Goal: Task Accomplishment & Management: Complete application form

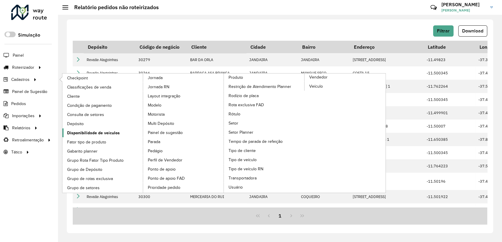
click at [104, 133] on span "Disponibilidade de veículos" at bounding box center [93, 133] width 53 height 6
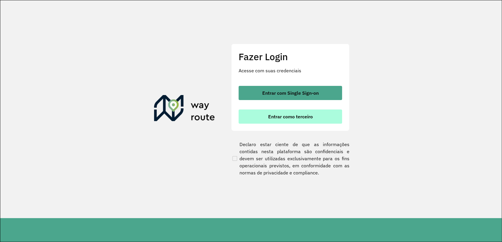
click at [267, 121] on button "Entrar como terceiro" at bounding box center [289, 117] width 103 height 14
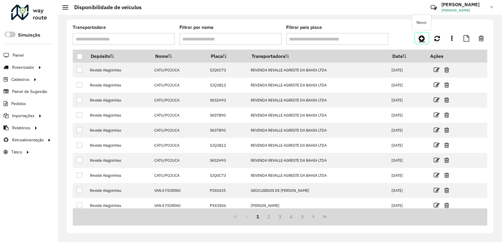
click at [422, 40] on icon at bounding box center [421, 38] width 6 height 7
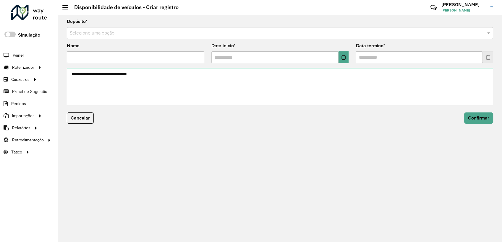
click at [103, 36] on input "text" at bounding box center [274, 33] width 408 height 7
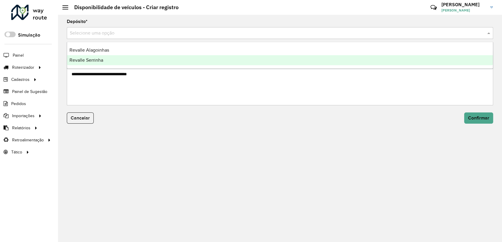
click at [98, 58] on span "Revalle Serrinha" at bounding box center [86, 60] width 34 height 5
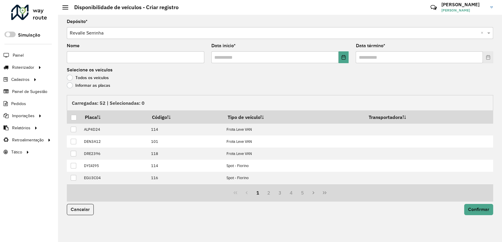
click at [98, 60] on input "Nome" at bounding box center [135, 57] width 137 height 12
paste input "**********"
type input "**********"
click at [339, 60] on button "Choose Date" at bounding box center [343, 57] width 10 height 12
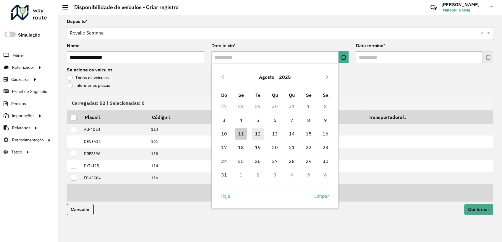
click at [252, 134] on span "12" at bounding box center [258, 134] width 12 height 12
type input "**********"
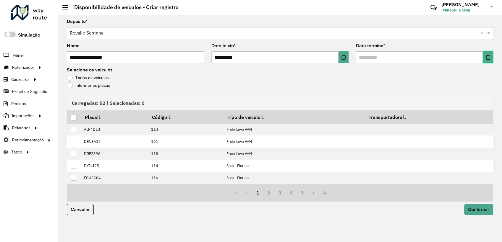
drag, startPoint x: 486, startPoint y: 56, endPoint x: 482, endPoint y: 60, distance: 6.1
click at [486, 56] on icon "Choose Date" at bounding box center [488, 57] width 4 height 5
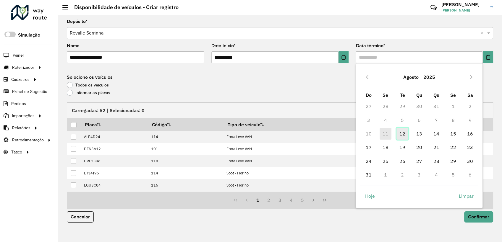
click at [397, 132] on span "12" at bounding box center [402, 134] width 12 height 12
type input "**********"
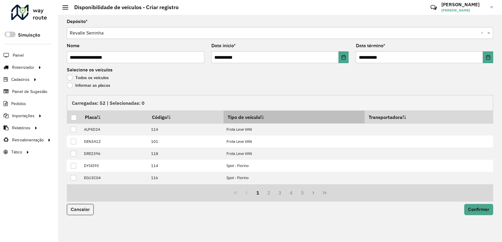
click at [262, 119] on th "Tipo de veículo" at bounding box center [293, 117] width 141 height 13
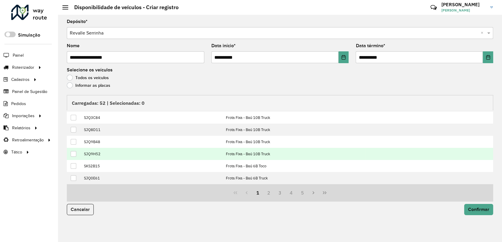
scroll to position [60, 0]
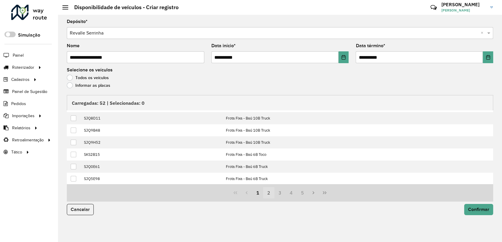
drag, startPoint x: 267, startPoint y: 193, endPoint x: 253, endPoint y: 185, distance: 15.7
click at [266, 192] on button "2" at bounding box center [268, 192] width 11 height 11
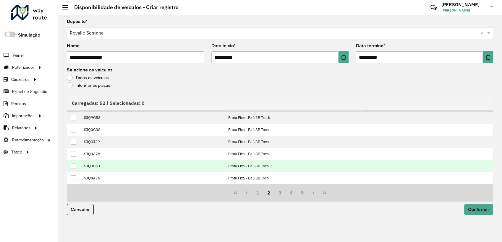
scroll to position [0, 0]
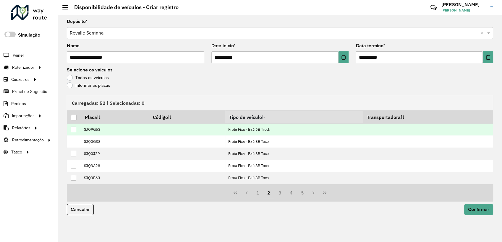
click at [74, 130] on div at bounding box center [74, 130] width 6 height 6
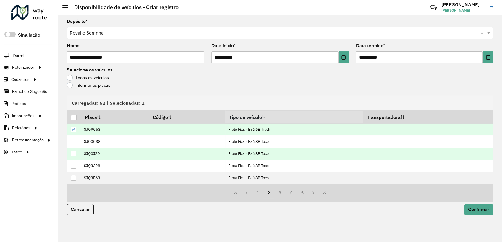
scroll to position [60, 0]
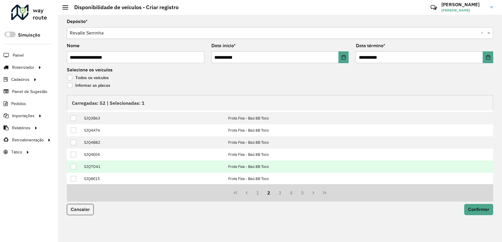
click at [74, 167] on div at bounding box center [74, 167] width 6 height 6
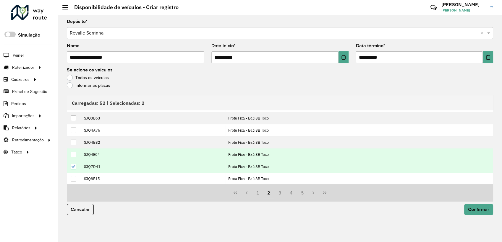
click at [72, 157] on div at bounding box center [74, 155] width 6 height 6
click at [476, 210] on span "Confirmar" at bounding box center [478, 209] width 21 height 5
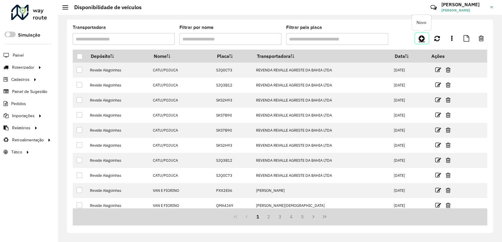
click at [419, 36] on icon at bounding box center [421, 38] width 6 height 7
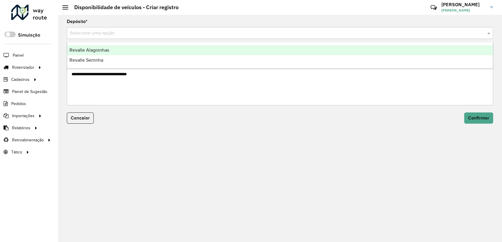
click at [92, 35] on input "text" at bounding box center [274, 33] width 408 height 7
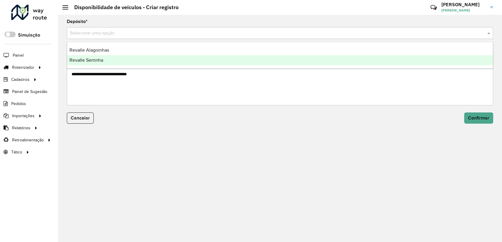
click at [98, 59] on span "Revalle Serrinha" at bounding box center [86, 60] width 34 height 5
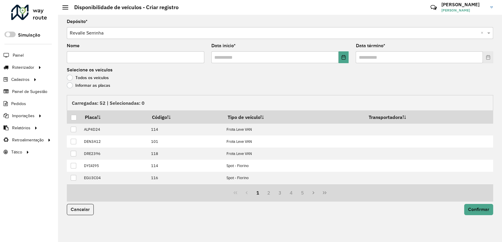
click at [98, 59] on input "Nome" at bounding box center [135, 57] width 137 height 12
paste input "********"
type input "********"
drag, startPoint x: 344, startPoint y: 60, endPoint x: 342, endPoint y: 64, distance: 4.9
click at [344, 60] on button "Choose Date" at bounding box center [343, 57] width 10 height 12
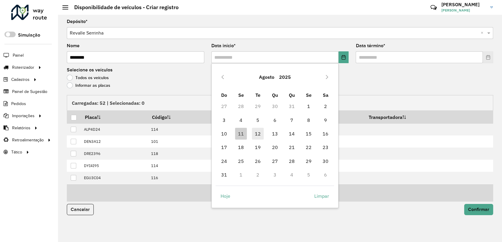
click at [262, 131] on span "12" at bounding box center [258, 134] width 12 height 12
type input "**********"
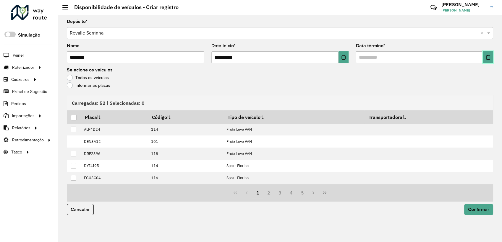
drag, startPoint x: 490, startPoint y: 56, endPoint x: 484, endPoint y: 60, distance: 7.2
click at [489, 56] on icon "Choose Date" at bounding box center [487, 57] width 5 height 5
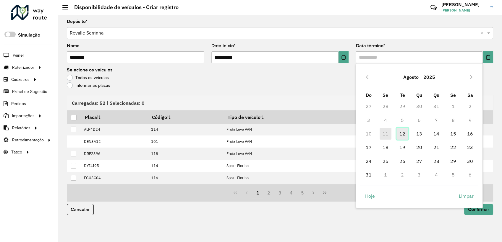
click at [404, 133] on span "12" at bounding box center [402, 134] width 12 height 12
type input "**********"
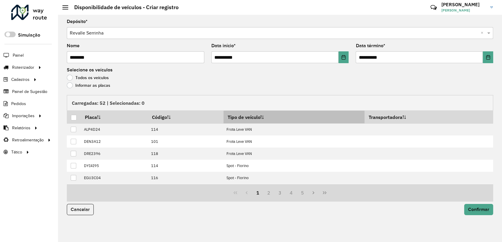
click at [266, 122] on th "Tipo de veículo" at bounding box center [293, 117] width 141 height 13
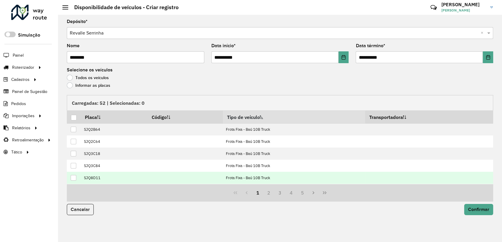
scroll to position [60, 0]
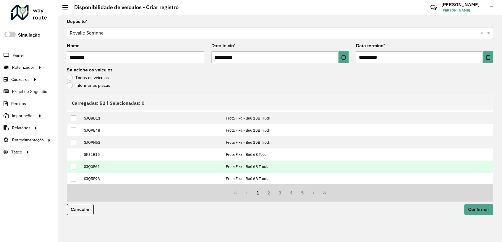
click at [75, 165] on div at bounding box center [74, 167] width 6 height 6
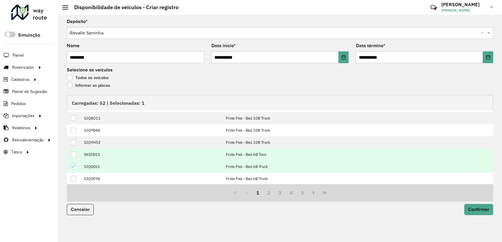
drag, startPoint x: 75, startPoint y: 154, endPoint x: 79, endPoint y: 155, distance: 3.7
click at [76, 154] on div at bounding box center [74, 155] width 6 height 6
click at [272, 193] on button "2" at bounding box center [268, 192] width 11 height 11
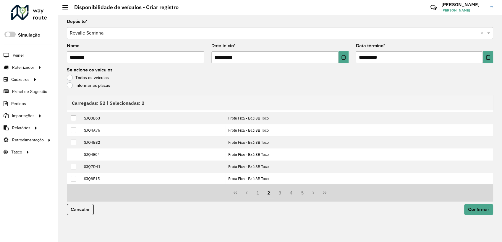
click at [271, 195] on button "2" at bounding box center [268, 192] width 11 height 11
click at [280, 193] on button "3" at bounding box center [279, 192] width 11 height 11
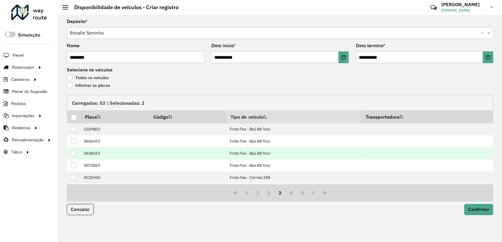
scroll to position [0, 0]
click at [77, 154] on td at bounding box center [74, 154] width 14 height 12
click at [75, 154] on div at bounding box center [74, 154] width 6 height 6
click at [487, 210] on span "Confirmar" at bounding box center [478, 209] width 21 height 5
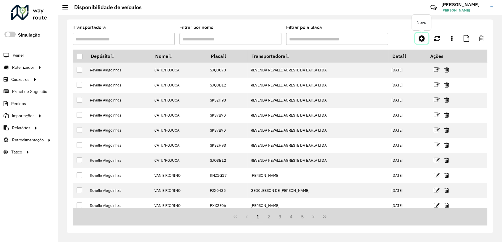
click at [423, 39] on icon at bounding box center [421, 38] width 6 height 7
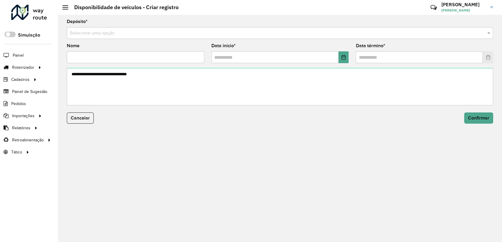
click at [104, 33] on input "text" at bounding box center [274, 33] width 408 height 7
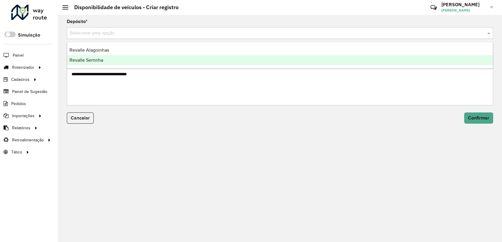
click at [102, 60] on span "Revalle Serrinha" at bounding box center [86, 60] width 34 height 5
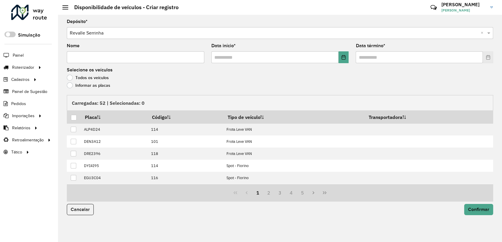
click at [102, 59] on input "Nome" at bounding box center [135, 57] width 137 height 12
paste input "**********"
type input "**********"
click at [347, 56] on button "Choose Date" at bounding box center [343, 57] width 10 height 12
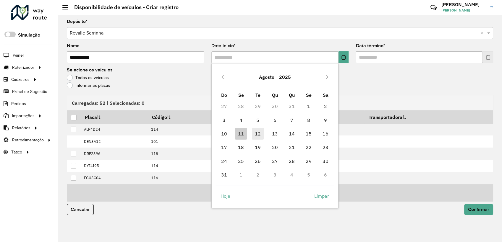
click at [260, 134] on span "12" at bounding box center [258, 134] width 12 height 12
type input "**********"
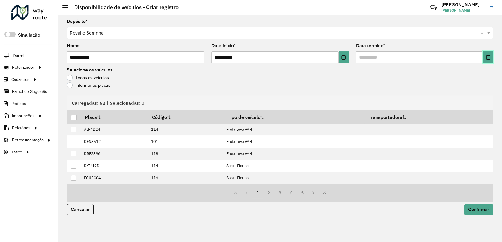
drag, startPoint x: 486, startPoint y: 58, endPoint x: 483, endPoint y: 59, distance: 3.1
click at [485, 58] on button "Choose Date" at bounding box center [488, 57] width 10 height 12
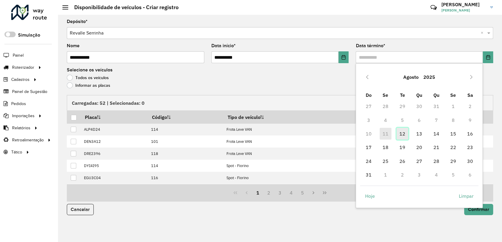
click at [400, 132] on span "12" at bounding box center [402, 134] width 12 height 12
type input "**********"
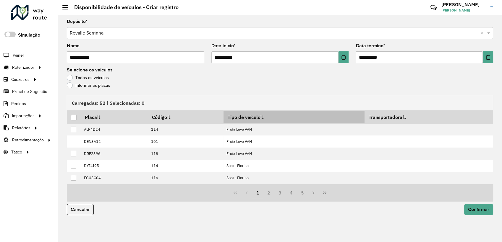
click at [261, 115] on th "Tipo de veículo" at bounding box center [293, 117] width 141 height 13
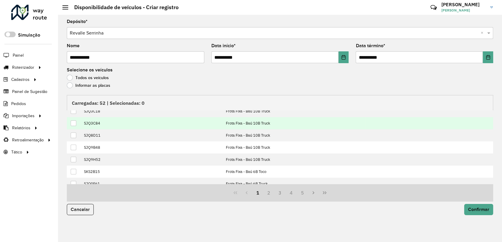
scroll to position [54, 0]
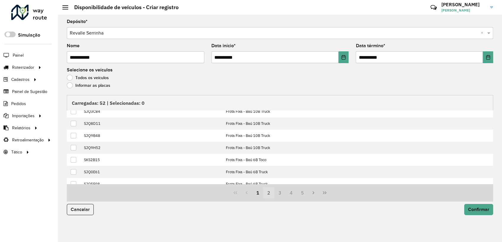
click at [271, 193] on button "2" at bounding box center [268, 192] width 11 height 11
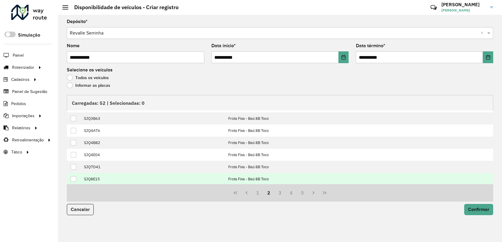
scroll to position [60, 0]
click at [75, 178] on div at bounding box center [74, 179] width 6 height 6
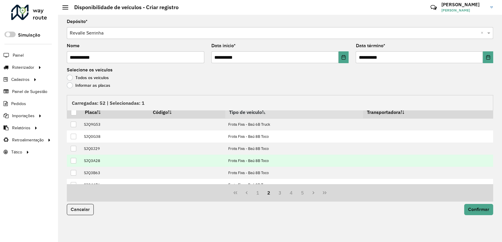
scroll to position [0, 0]
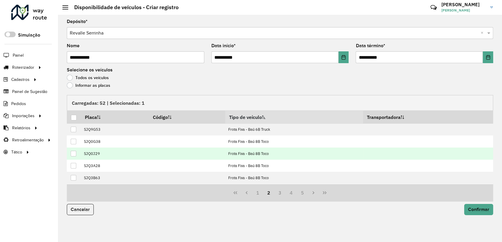
drag, startPoint x: 72, startPoint y: 142, endPoint x: 95, endPoint y: 150, distance: 24.2
click at [74, 143] on div at bounding box center [74, 142] width 6 height 6
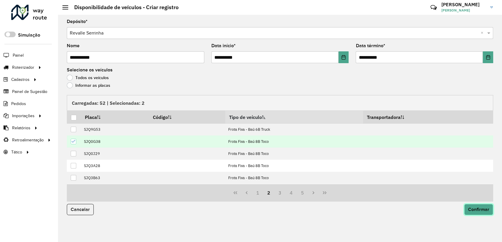
click at [475, 210] on span "Confirmar" at bounding box center [478, 209] width 21 height 5
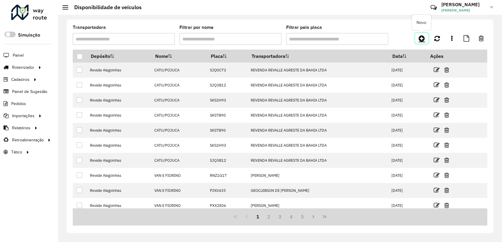
click at [420, 37] on icon at bounding box center [421, 38] width 6 height 7
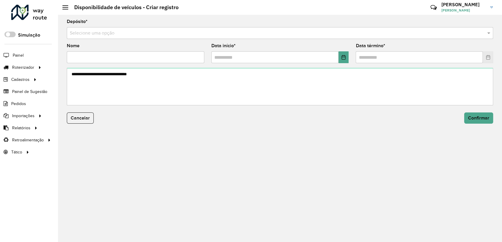
drag, startPoint x: 105, startPoint y: 35, endPoint x: 103, endPoint y: 38, distance: 3.5
click at [104, 35] on input "text" at bounding box center [274, 33] width 408 height 7
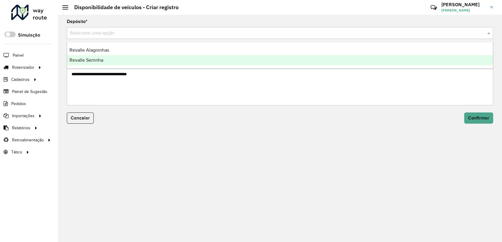
click at [99, 60] on span "Revalle Serrinha" at bounding box center [86, 60] width 34 height 5
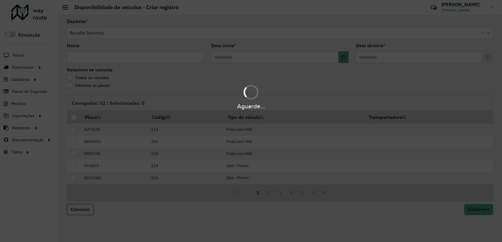
click at [134, 60] on hb-app "Aguarde... Pop-up bloqueado! Seu navegador bloqueou automáticamente a abertura …" at bounding box center [251, 121] width 502 height 242
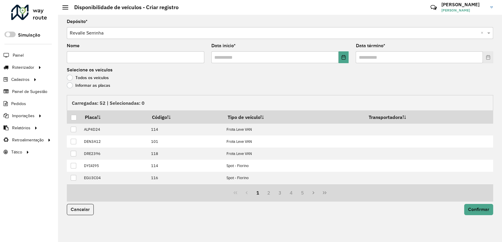
click at [127, 62] on input "Nome" at bounding box center [135, 57] width 137 height 12
paste input "*****"
type input "*****"
click at [343, 60] on button "Choose Date" at bounding box center [343, 57] width 10 height 12
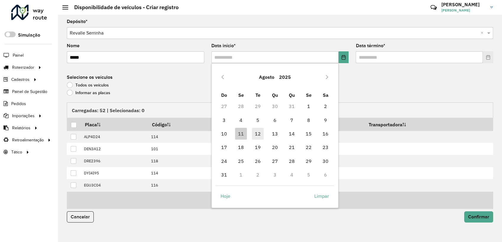
click at [256, 132] on span "12" at bounding box center [258, 134] width 12 height 12
type input "**********"
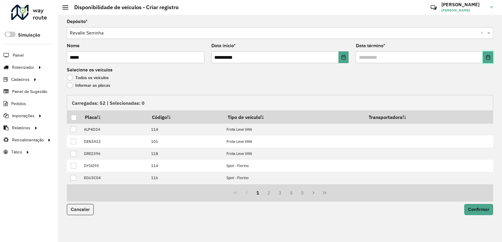
click at [492, 59] on button "Choose Date" at bounding box center [488, 57] width 10 height 12
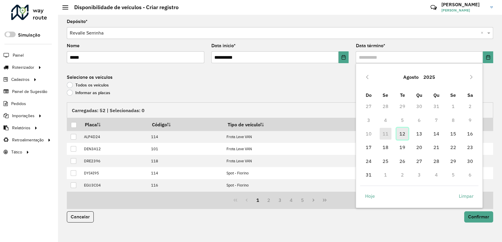
click at [401, 131] on span "12" at bounding box center [402, 134] width 12 height 12
type input "**********"
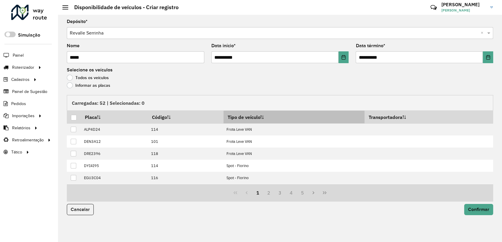
click at [262, 119] on th "Tipo de veículo" at bounding box center [293, 117] width 141 height 13
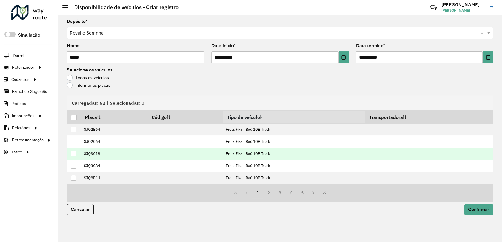
click at [76, 155] on div at bounding box center [74, 154] width 6 height 6
click at [278, 192] on button "3" at bounding box center [279, 192] width 11 height 11
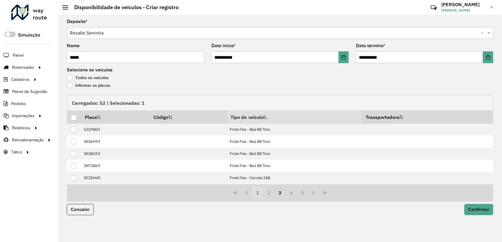
drag, startPoint x: 270, startPoint y: 193, endPoint x: 260, endPoint y: 188, distance: 11.6
click at [270, 193] on button "2" at bounding box center [268, 192] width 11 height 11
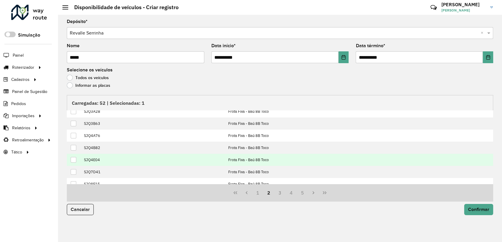
scroll to position [60, 0]
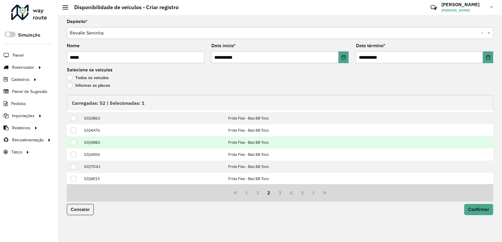
drag, startPoint x: 73, startPoint y: 143, endPoint x: 77, endPoint y: 143, distance: 3.6
click at [73, 143] on div at bounding box center [74, 143] width 6 height 6
click at [483, 207] on span "Confirmar" at bounding box center [478, 209] width 21 height 5
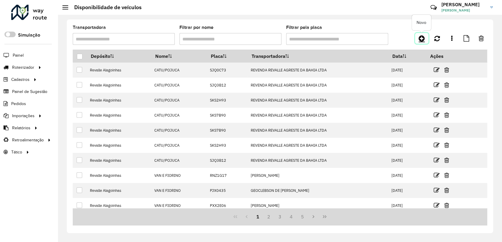
click at [421, 38] on icon at bounding box center [421, 38] width 6 height 7
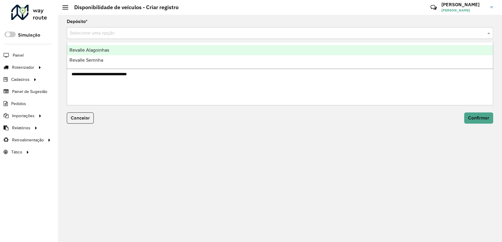
drag, startPoint x: 110, startPoint y: 37, endPoint x: 108, endPoint y: 48, distance: 12.1
click at [110, 37] on input "text" at bounding box center [274, 33] width 408 height 7
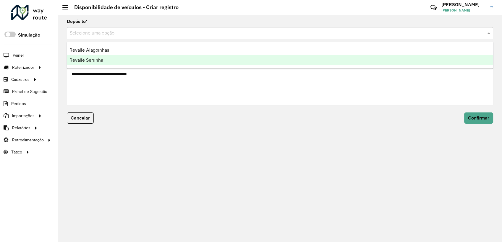
click at [105, 60] on div "Revalle Serrinha" at bounding box center [280, 60] width 426 height 10
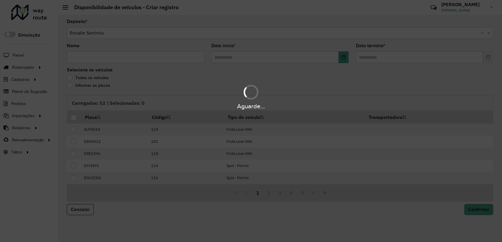
click at [104, 58] on hb-app "Aguarde... Pop-up bloqueado! Seu navegador bloqueou automáticamente a abertura …" at bounding box center [251, 121] width 502 height 242
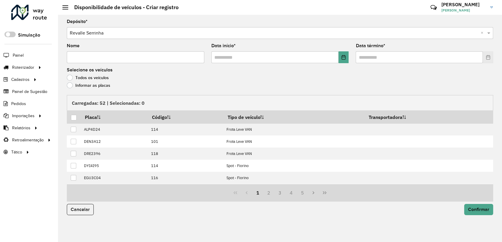
click at [100, 59] on input "Nome" at bounding box center [135, 57] width 137 height 12
paste input "********"
type input "********"
drag, startPoint x: 341, startPoint y: 58, endPoint x: 339, endPoint y: 63, distance: 5.4
click at [341, 59] on icon "Choose Date" at bounding box center [343, 57] width 5 height 5
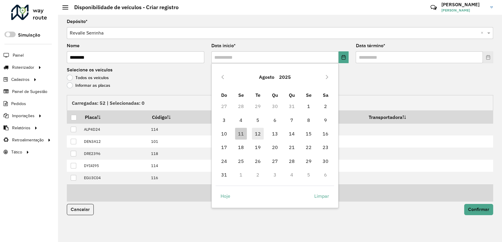
click at [255, 135] on span "12" at bounding box center [258, 134] width 12 height 12
type input "**********"
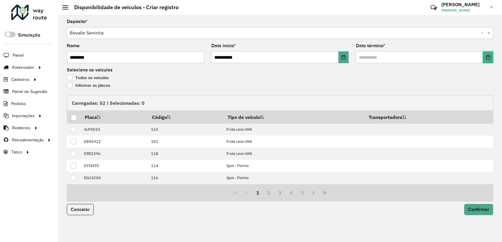
drag, startPoint x: 488, startPoint y: 57, endPoint x: 481, endPoint y: 61, distance: 8.2
click at [485, 59] on button "Choose Date" at bounding box center [488, 57] width 10 height 12
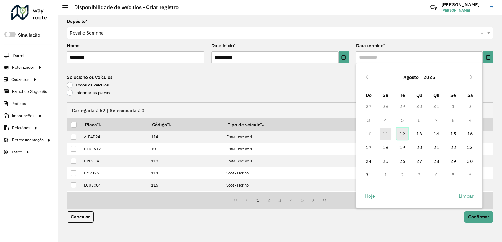
click at [403, 131] on span "12" at bounding box center [402, 134] width 12 height 12
type input "**********"
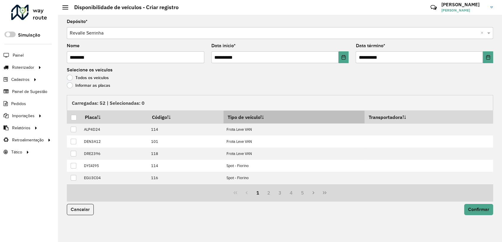
click at [250, 117] on th "Tipo de veículo" at bounding box center [293, 117] width 141 height 13
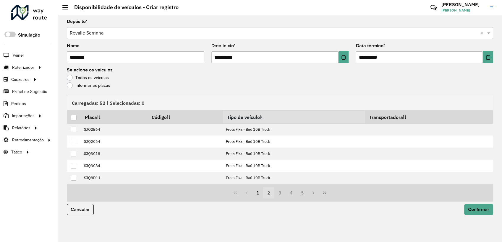
click at [267, 192] on button "2" at bounding box center [268, 192] width 11 height 11
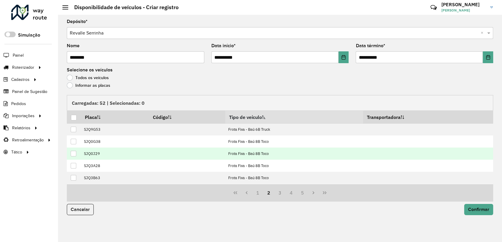
drag, startPoint x: 75, startPoint y: 153, endPoint x: 92, endPoint y: 156, distance: 17.0
click at [76, 153] on div at bounding box center [74, 154] width 6 height 6
click at [473, 213] on button "Confirmar" at bounding box center [478, 209] width 29 height 11
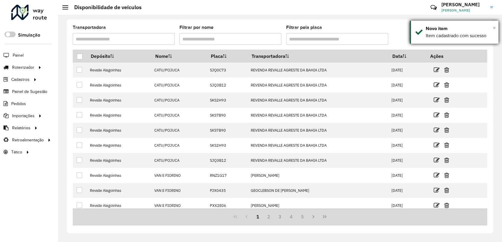
drag, startPoint x: 493, startPoint y: 26, endPoint x: 459, endPoint y: 41, distance: 38.1
click at [493, 26] on span "×" at bounding box center [494, 28] width 3 height 7
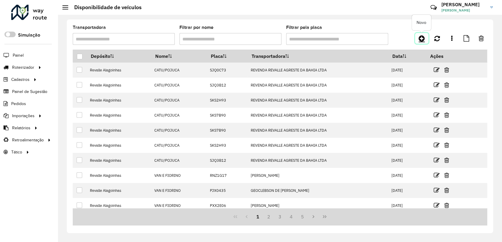
click at [421, 38] on icon at bounding box center [421, 38] width 6 height 7
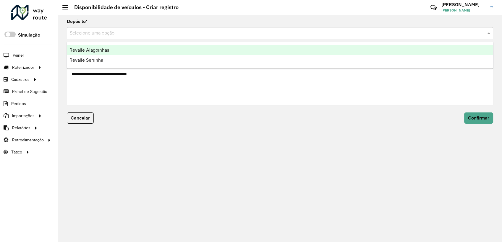
drag, startPoint x: 82, startPoint y: 34, endPoint x: 83, endPoint y: 40, distance: 5.9
click at [82, 36] on input "text" at bounding box center [274, 33] width 408 height 7
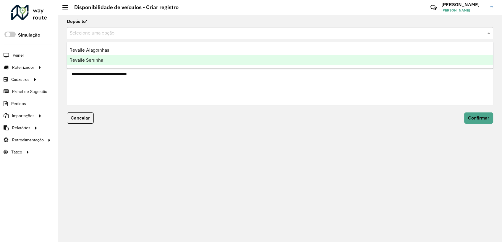
click at [88, 63] on div "Revalle Serrinha" at bounding box center [280, 60] width 426 height 10
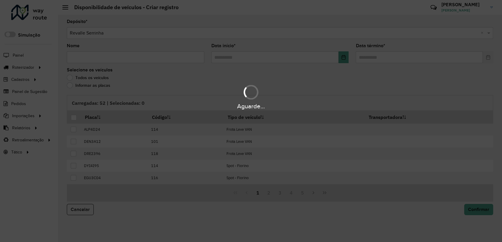
click at [86, 58] on hb-app "Aguarde... Pop-up bloqueado! Seu navegador bloqueou automáticamente a abertura …" at bounding box center [251, 121] width 502 height 242
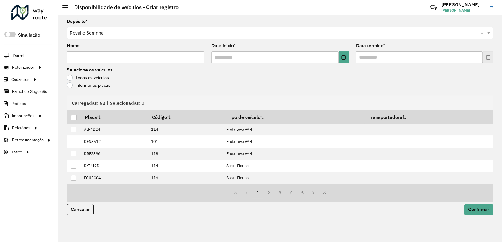
drag, startPoint x: 86, startPoint y: 58, endPoint x: 96, endPoint y: 58, distance: 9.8
click at [87, 58] on input "Nome" at bounding box center [135, 57] width 137 height 12
paste input "**********"
type input "**********"
click at [340, 58] on button "Choose Date" at bounding box center [343, 57] width 10 height 12
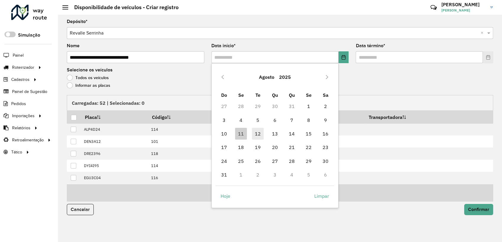
click at [260, 132] on span "12" at bounding box center [258, 134] width 12 height 12
type input "**********"
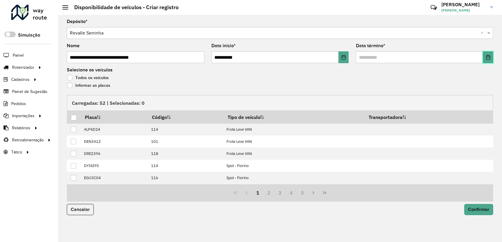
click at [484, 54] on button "Choose Date" at bounding box center [488, 57] width 10 height 12
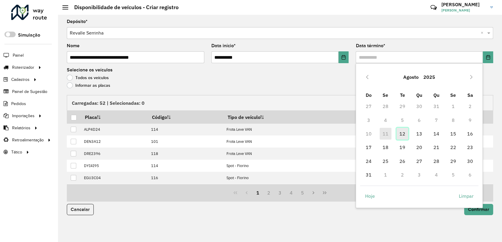
click at [402, 134] on span "12" at bounding box center [402, 134] width 12 height 12
type input "**********"
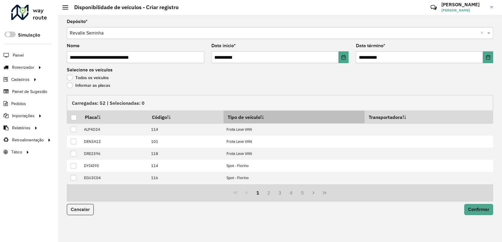
click at [254, 119] on th "Tipo de veículo" at bounding box center [293, 117] width 141 height 13
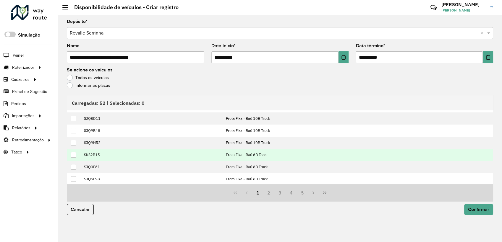
scroll to position [60, 0]
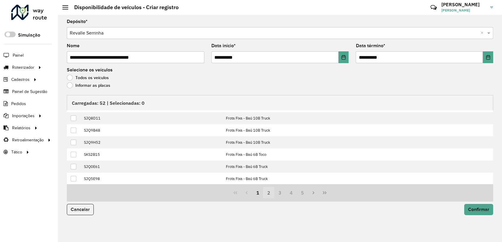
click at [272, 193] on button "2" at bounding box center [268, 192] width 11 height 11
click at [277, 191] on button "3" at bounding box center [279, 192] width 11 height 11
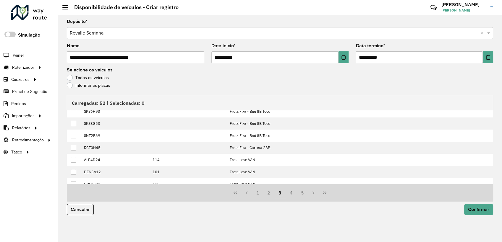
scroll to position [0, 0]
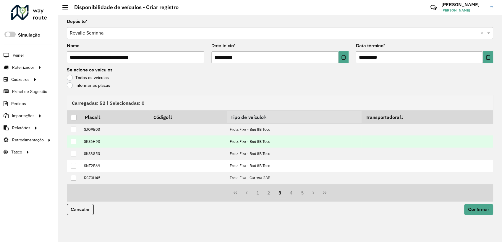
drag, startPoint x: 73, startPoint y: 140, endPoint x: 79, endPoint y: 142, distance: 6.2
click at [73, 140] on div at bounding box center [74, 142] width 6 height 6
click at [474, 209] on span "Confirmar" at bounding box center [478, 209] width 21 height 5
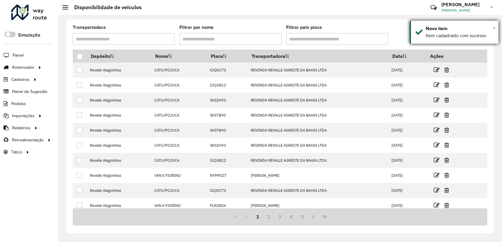
drag, startPoint x: 495, startPoint y: 27, endPoint x: 473, endPoint y: 33, distance: 23.1
click at [495, 27] on span "×" at bounding box center [494, 28] width 3 height 7
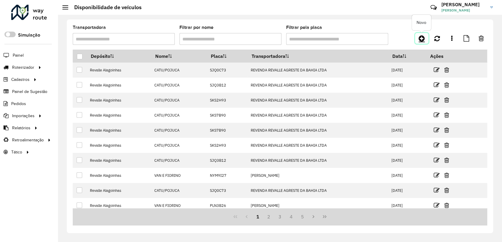
click at [426, 40] on link at bounding box center [421, 38] width 13 height 11
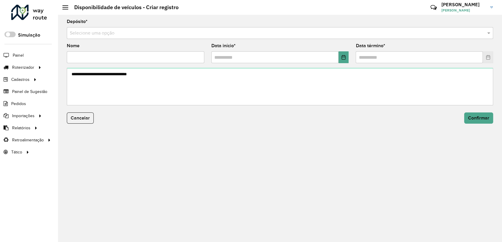
click at [112, 35] on input "text" at bounding box center [274, 33] width 408 height 7
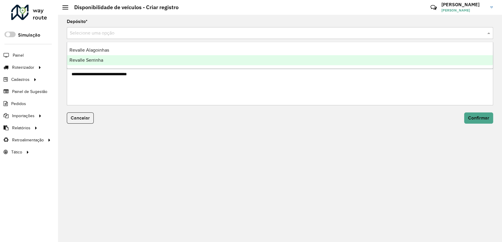
click at [105, 59] on div "Revalle Serrinha" at bounding box center [280, 60] width 426 height 10
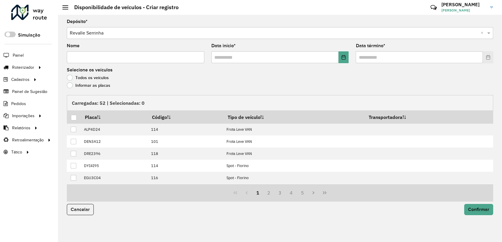
drag, startPoint x: 105, startPoint y: 59, endPoint x: 113, endPoint y: 59, distance: 7.4
click at [105, 59] on input "Nome" at bounding box center [135, 57] width 137 height 12
paste input "**********"
type input "**********"
drag, startPoint x: 345, startPoint y: 55, endPoint x: 340, endPoint y: 64, distance: 10.6
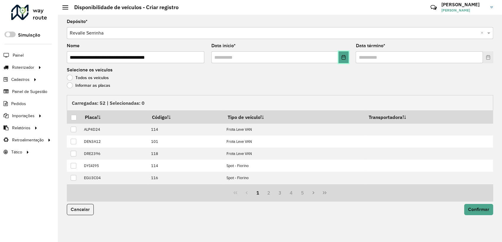
click at [344, 56] on icon "Choose Date" at bounding box center [343, 57] width 5 height 5
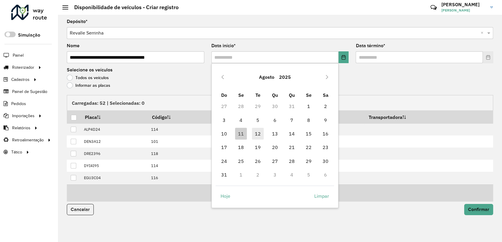
click at [260, 133] on span "12" at bounding box center [258, 134] width 12 height 12
type input "**********"
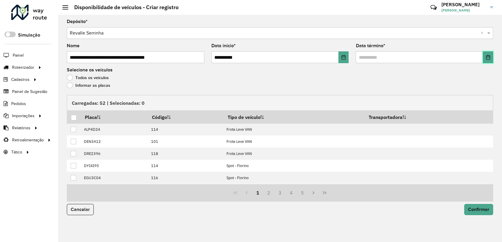
drag, startPoint x: 488, startPoint y: 56, endPoint x: 481, endPoint y: 59, distance: 7.6
click at [487, 56] on icon "Choose Date" at bounding box center [487, 57] width 5 height 5
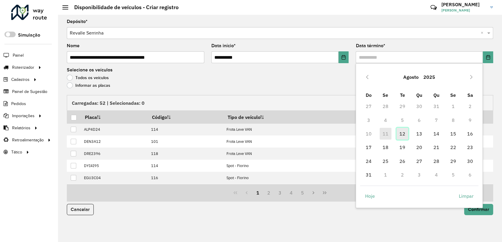
click at [401, 133] on span "12" at bounding box center [402, 134] width 12 height 12
type input "**********"
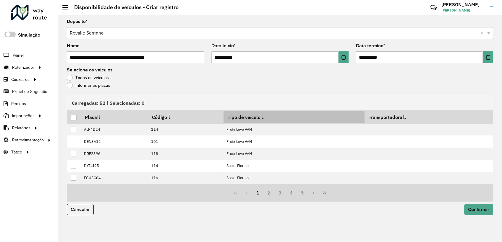
click at [257, 118] on th "Tipo de veículo" at bounding box center [293, 117] width 141 height 13
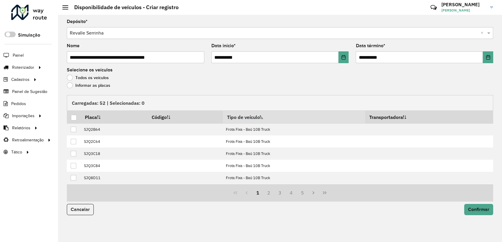
click at [263, 119] on sortamountupalticon at bounding box center [261, 117] width 4 height 6
click at [263, 119] on th "Tipo de veículo" at bounding box center [294, 117] width 130 height 13
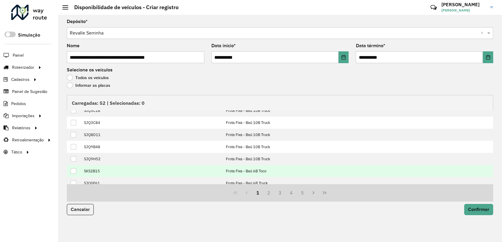
scroll to position [54, 0]
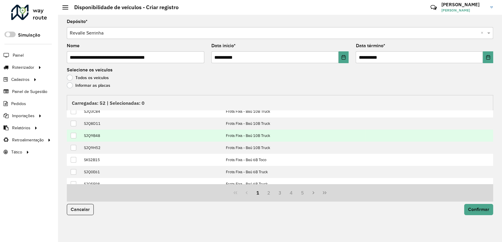
click at [74, 137] on div at bounding box center [74, 136] width 6 height 6
click at [464, 209] on div "Cancelar Confirmar" at bounding box center [279, 209] width 433 height 11
click at [466, 209] on button "Confirmar" at bounding box center [478, 209] width 29 height 11
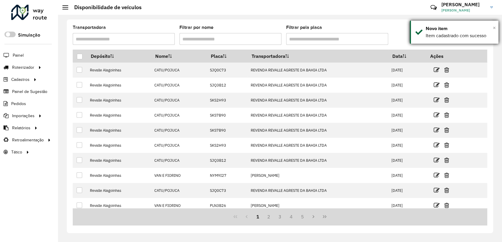
click at [493, 28] on span "×" at bounding box center [494, 28] width 3 height 7
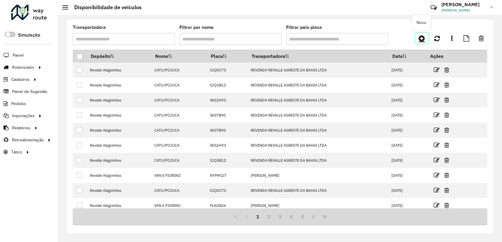
click at [420, 37] on icon at bounding box center [421, 38] width 6 height 7
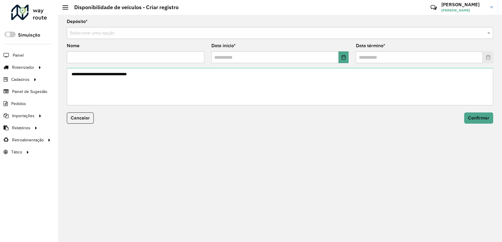
click at [101, 36] on input "text" at bounding box center [274, 33] width 408 height 7
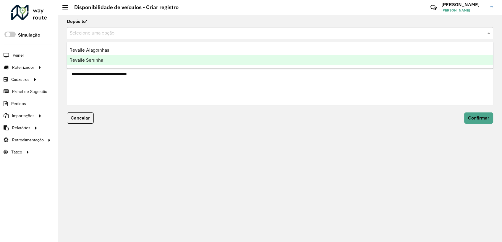
click at [93, 61] on span "Revalle Serrinha" at bounding box center [86, 60] width 34 height 5
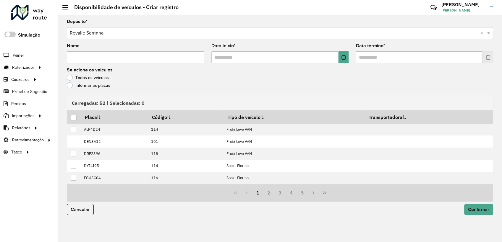
click at [92, 59] on input "Nome" at bounding box center [135, 57] width 137 height 12
paste input "**********"
type input "**********"
drag, startPoint x: 342, startPoint y: 55, endPoint x: 332, endPoint y: 60, distance: 10.7
click at [341, 56] on icon "Choose Date" at bounding box center [343, 57] width 5 height 5
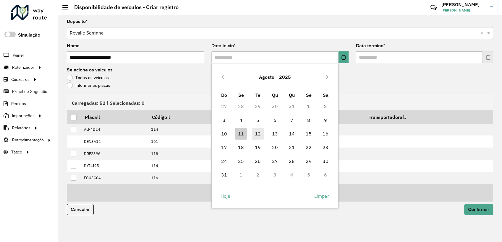
click at [258, 135] on span "12" at bounding box center [258, 134] width 12 height 12
type input "**********"
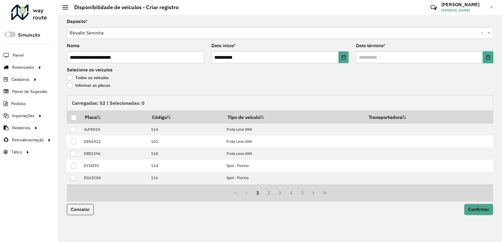
drag, startPoint x: 492, startPoint y: 59, endPoint x: 489, endPoint y: 59, distance: 3.0
click at [491, 58] on button "Choose Date" at bounding box center [488, 57] width 10 height 12
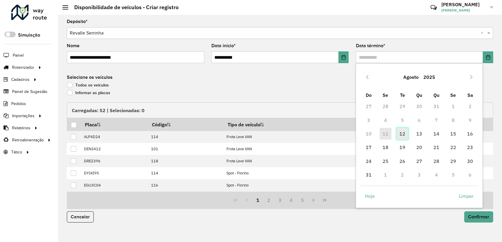
click at [400, 136] on span "12" at bounding box center [402, 134] width 12 height 12
type input "**********"
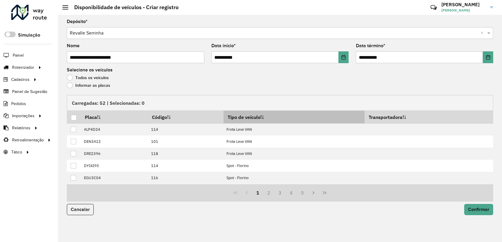
click at [250, 117] on th "Tipo de veículo" at bounding box center [293, 117] width 141 height 13
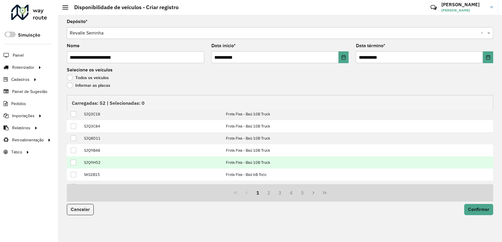
scroll to position [60, 0]
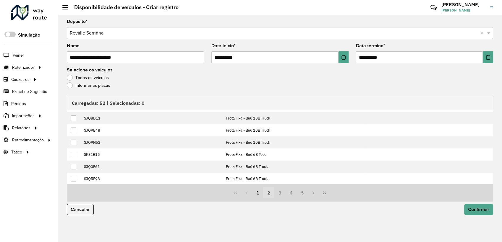
click at [265, 191] on button "2" at bounding box center [268, 192] width 11 height 11
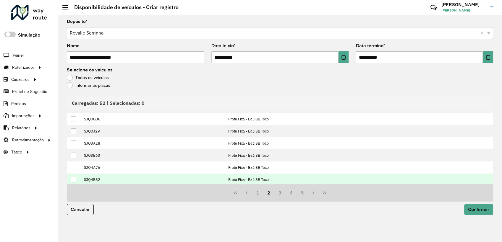
scroll to position [0, 0]
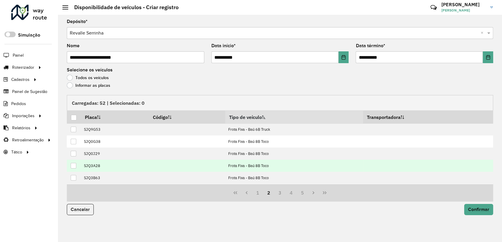
drag, startPoint x: 75, startPoint y: 167, endPoint x: 85, endPoint y: 168, distance: 9.3
click at [76, 167] on div at bounding box center [74, 166] width 6 height 6
click at [474, 207] on span "Confirmar" at bounding box center [478, 209] width 21 height 5
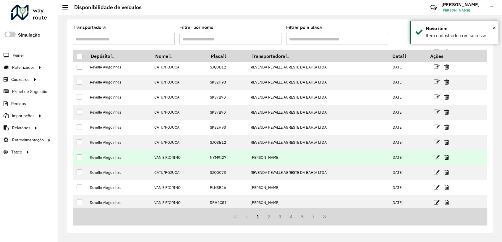
scroll to position [35, 0]
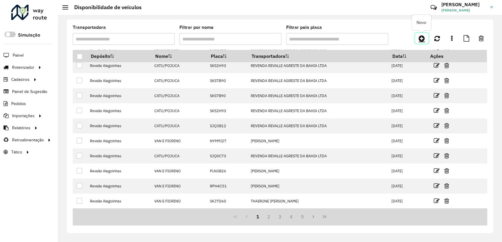
click at [423, 41] on icon at bounding box center [421, 38] width 6 height 7
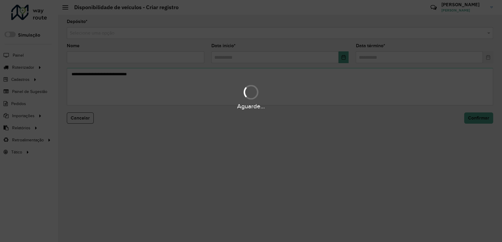
click at [96, 36] on hb-app "Aguarde... Pop-up bloqueado! Seu navegador bloqueou automáticamente a abertura …" at bounding box center [251, 121] width 502 height 242
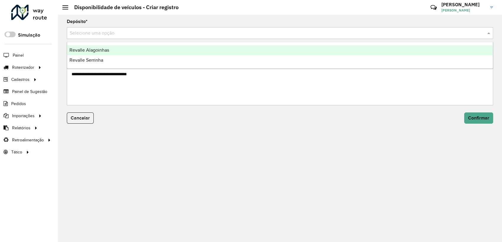
drag, startPoint x: 97, startPoint y: 35, endPoint x: 93, endPoint y: 60, distance: 25.1
click at [95, 38] on div "Selecione uma opção" at bounding box center [280, 33] width 426 height 12
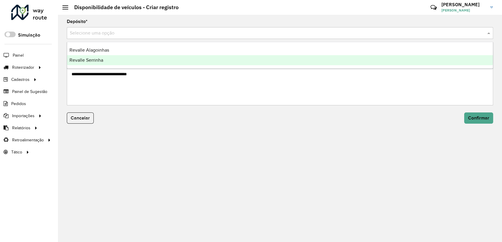
click at [91, 60] on span "Revalle Serrinha" at bounding box center [86, 60] width 34 height 5
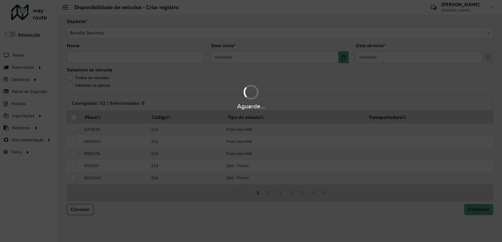
click at [89, 58] on hb-app "Aguarde... Pop-up bloqueado! Seu navegador bloqueou automáticamente a abertura …" at bounding box center [251, 121] width 502 height 242
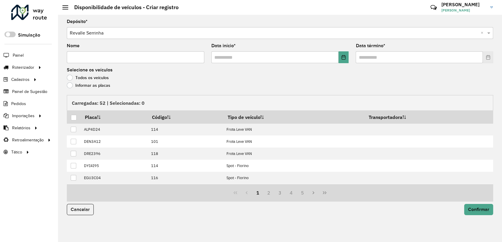
drag, startPoint x: 87, startPoint y: 58, endPoint x: 96, endPoint y: 58, distance: 9.8
click at [87, 59] on input "Nome" at bounding box center [135, 57] width 137 height 12
paste input "**********"
type input "**********"
drag, startPoint x: 344, startPoint y: 56, endPoint x: 339, endPoint y: 62, distance: 8.4
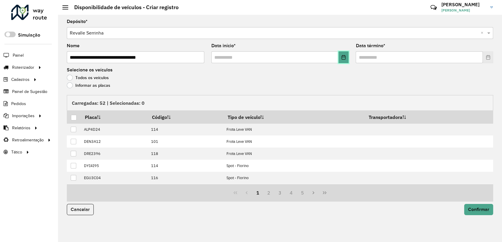
click at [344, 56] on icon "Choose Date" at bounding box center [343, 57] width 5 height 5
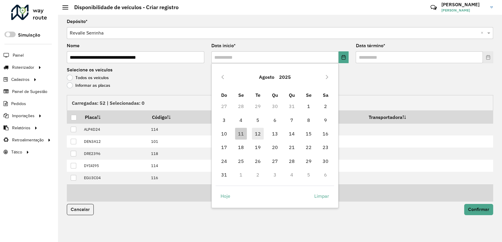
click at [257, 135] on span "12" at bounding box center [258, 134] width 12 height 12
type input "**********"
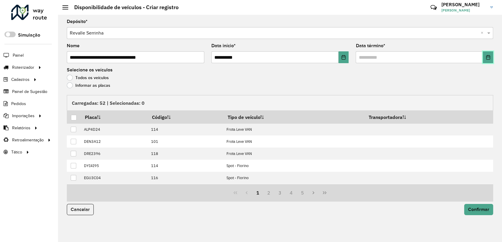
click at [486, 61] on button "Choose Date" at bounding box center [488, 57] width 10 height 12
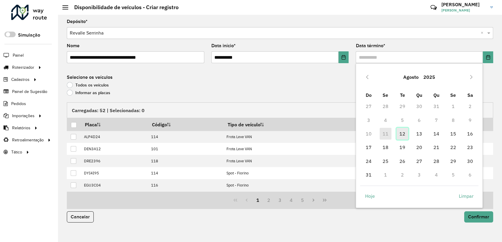
drag, startPoint x: 406, startPoint y: 133, endPoint x: 401, endPoint y: 134, distance: 5.0
click at [405, 133] on span "12" at bounding box center [402, 134] width 12 height 12
type input "**********"
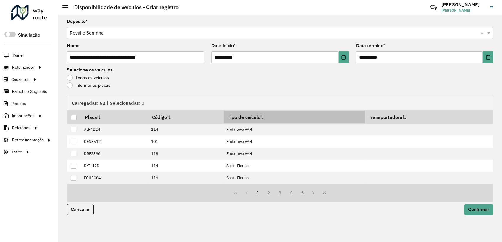
click at [255, 122] on th "Tipo de veículo" at bounding box center [293, 117] width 141 height 13
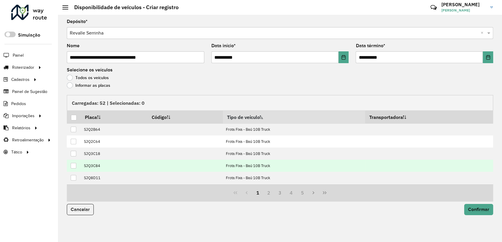
click at [73, 167] on div at bounding box center [74, 166] width 6 height 6
click at [482, 214] on button "Confirmar" at bounding box center [478, 209] width 29 height 11
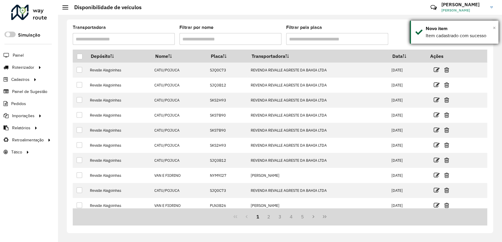
click at [493, 30] on span "×" at bounding box center [494, 28] width 3 height 7
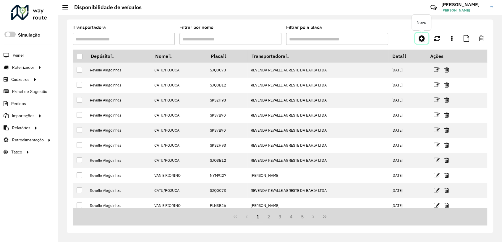
click at [423, 38] on icon at bounding box center [421, 38] width 6 height 7
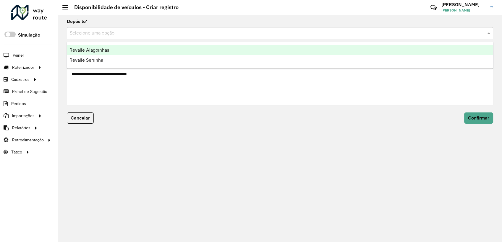
drag, startPoint x: 176, startPoint y: 39, endPoint x: 130, endPoint y: 52, distance: 47.3
click at [174, 39] on form "Depósito * Selecione uma opção Nome Data início * Data término * Cancelar Confi…" at bounding box center [280, 75] width 426 height 111
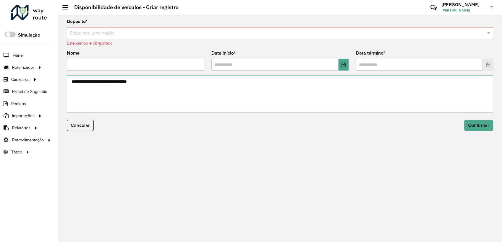
drag, startPoint x: 112, startPoint y: 30, endPoint x: 105, endPoint y: 36, distance: 9.0
click at [109, 32] on input "text" at bounding box center [274, 33] width 408 height 7
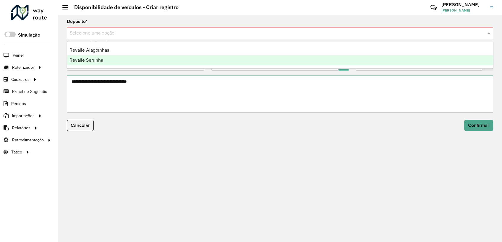
click at [93, 59] on span "Revalle Serrinha" at bounding box center [86, 60] width 34 height 5
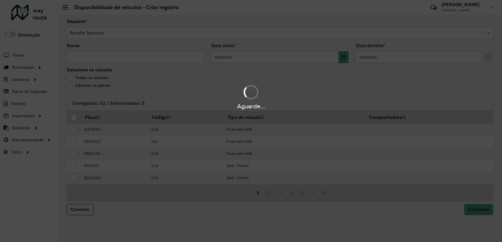
click at [92, 58] on div "Aguarde..." at bounding box center [251, 121] width 502 height 242
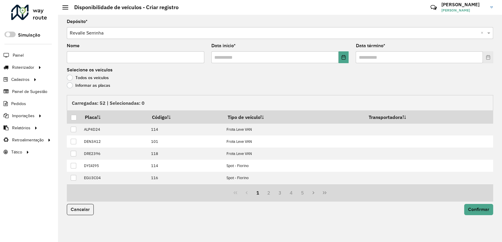
click at [92, 58] on input "Nome" at bounding box center [135, 57] width 137 height 12
paste input "**********"
type input "**********"
drag, startPoint x: 342, startPoint y: 56, endPoint x: 322, endPoint y: 61, distance: 20.1
click at [340, 56] on button "Choose Date" at bounding box center [343, 57] width 10 height 12
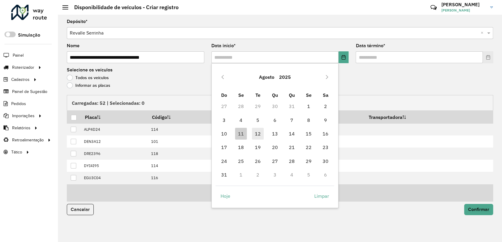
click at [257, 130] on span "12" at bounding box center [258, 134] width 12 height 12
type input "**********"
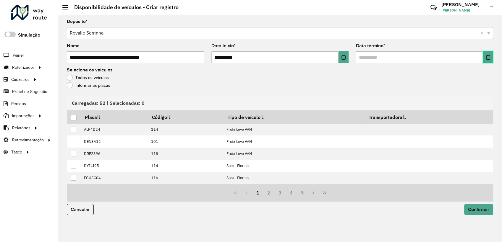
drag, startPoint x: 491, startPoint y: 57, endPoint x: 474, endPoint y: 61, distance: 17.3
click at [489, 57] on button "Choose Date" at bounding box center [488, 57] width 10 height 12
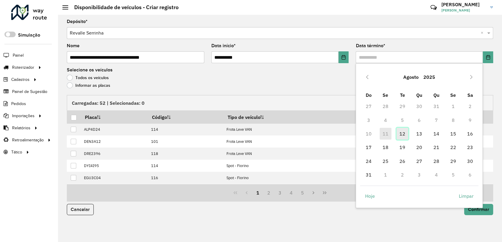
click at [404, 132] on span "12" at bounding box center [402, 134] width 12 height 12
type input "**********"
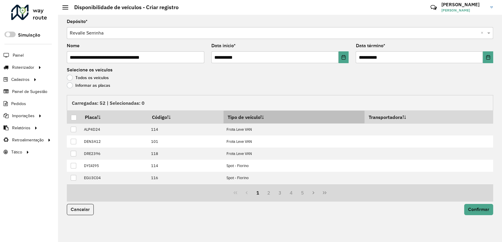
click at [254, 114] on th "Tipo de veículo" at bounding box center [293, 117] width 141 height 13
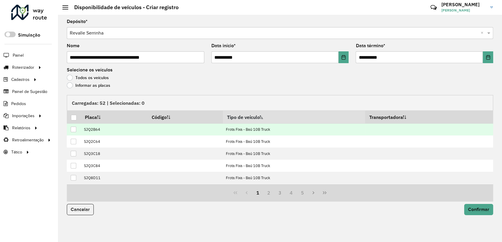
click at [72, 129] on div at bounding box center [74, 130] width 6 height 6
click at [471, 211] on span "Confirmar" at bounding box center [478, 209] width 21 height 5
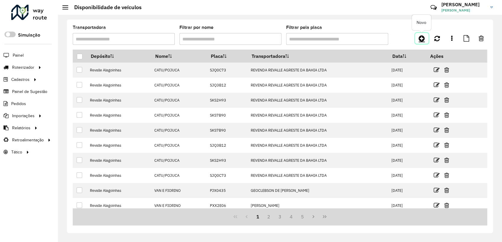
click at [419, 40] on icon at bounding box center [421, 38] width 6 height 7
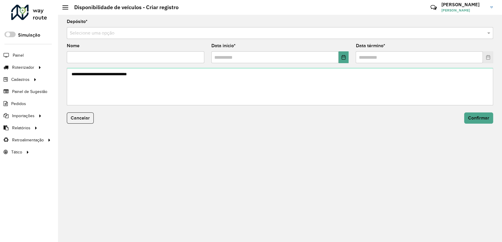
click at [94, 33] on input "text" at bounding box center [274, 33] width 408 height 7
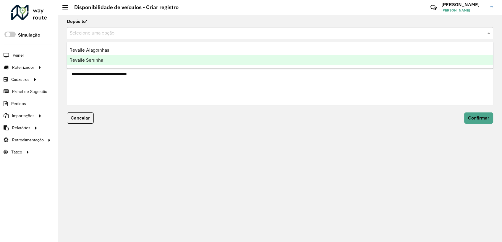
click at [87, 59] on span "Revalle Serrinha" at bounding box center [86, 60] width 34 height 5
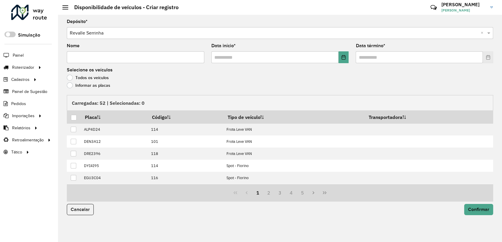
click at [88, 58] on input "Nome" at bounding box center [135, 57] width 137 height 12
paste input "**********"
type input "**********"
click at [337, 58] on input "text" at bounding box center [274, 57] width 127 height 12
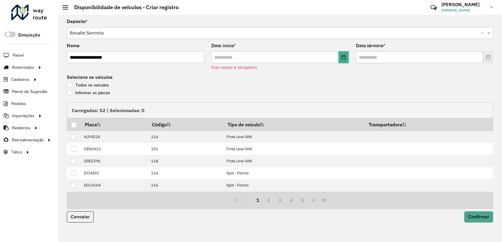
drag, startPoint x: 340, startPoint y: 58, endPoint x: 331, endPoint y: 61, distance: 9.9
click at [339, 58] on button "Choose Date" at bounding box center [343, 57] width 10 height 12
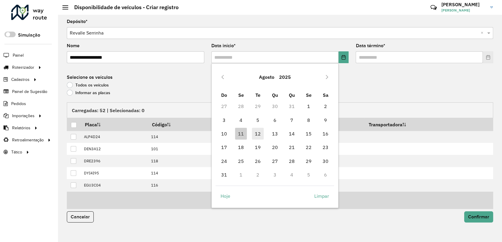
click at [257, 135] on span "12" at bounding box center [258, 134] width 12 height 12
type input "**********"
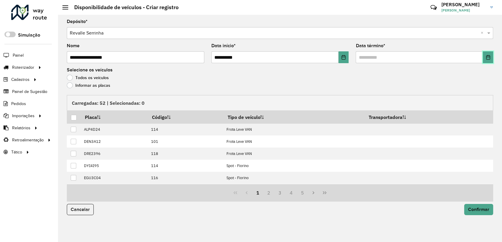
click at [489, 58] on icon "Choose Date" at bounding box center [487, 57] width 5 height 5
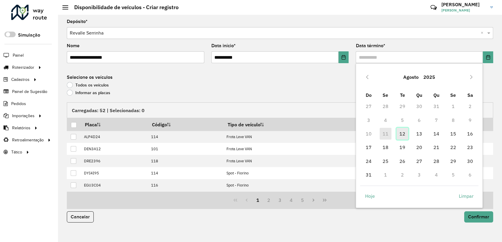
click at [404, 134] on span "12" at bounding box center [402, 134] width 12 height 12
type input "**********"
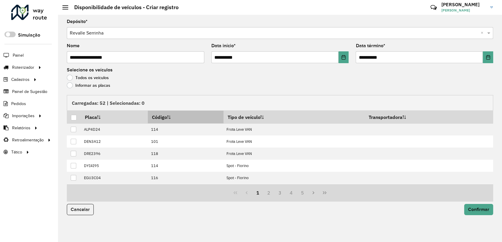
drag, startPoint x: 264, startPoint y: 117, endPoint x: 164, endPoint y: 118, distance: 99.9
click at [263, 117] on icon at bounding box center [262, 118] width 4 height 4
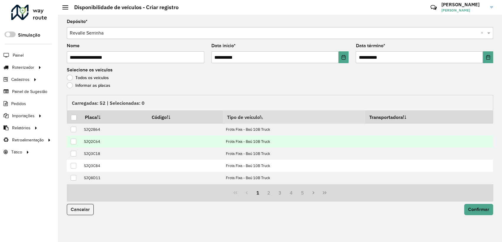
click at [73, 143] on div at bounding box center [74, 142] width 6 height 6
click at [478, 209] on span "Confirmar" at bounding box center [478, 209] width 21 height 5
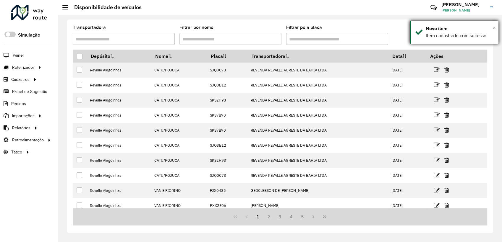
click at [493, 29] on span "×" at bounding box center [494, 28] width 3 height 7
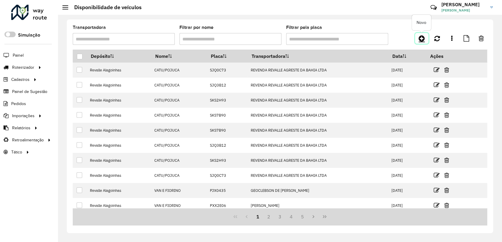
click at [426, 37] on link at bounding box center [421, 38] width 13 height 11
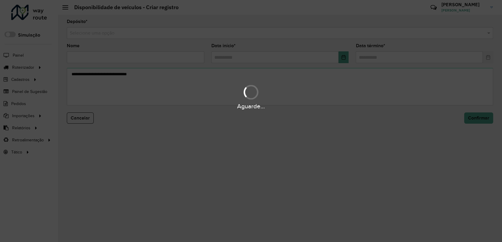
click at [103, 34] on input "text" at bounding box center [274, 33] width 408 height 7
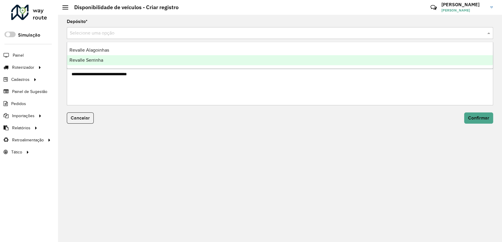
click at [94, 61] on span "Revalle Serrinha" at bounding box center [86, 60] width 34 height 5
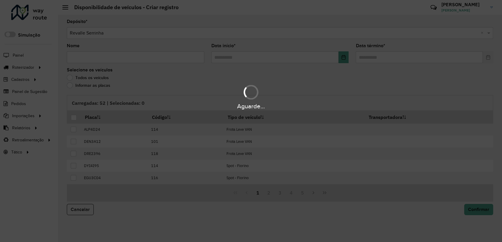
click at [93, 60] on input "Nome" at bounding box center [135, 57] width 137 height 12
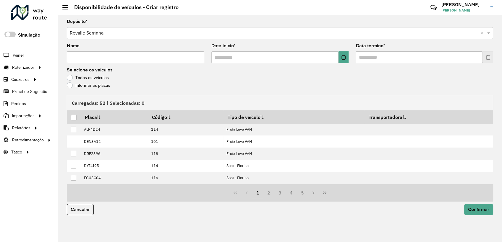
click at [93, 60] on input "Nome" at bounding box center [135, 57] width 137 height 12
paste input "**********"
type input "**********"
click at [341, 57] on button "Choose Date" at bounding box center [343, 57] width 10 height 12
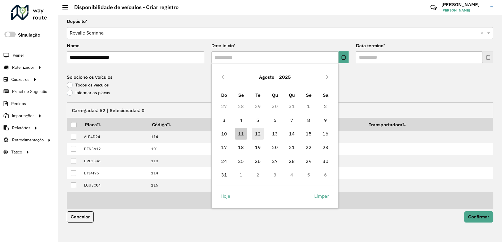
click at [258, 135] on span "12" at bounding box center [258, 134] width 12 height 12
type input "**********"
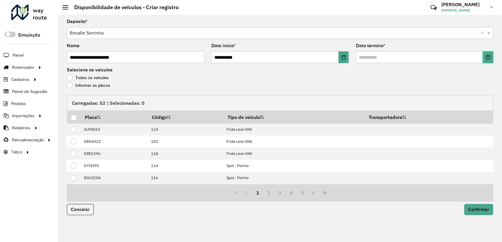
click at [490, 58] on button "Choose Date" at bounding box center [488, 57] width 10 height 12
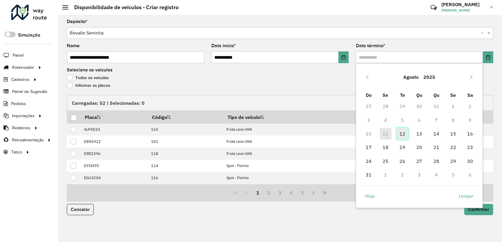
click at [405, 136] on span "12" at bounding box center [402, 134] width 12 height 12
type input "**********"
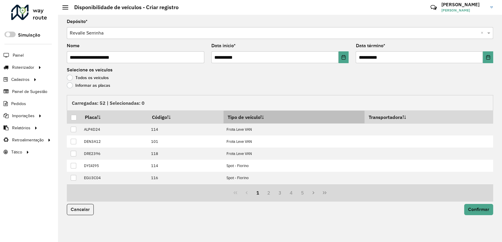
click at [265, 119] on th "Tipo de veículo" at bounding box center [293, 117] width 141 height 13
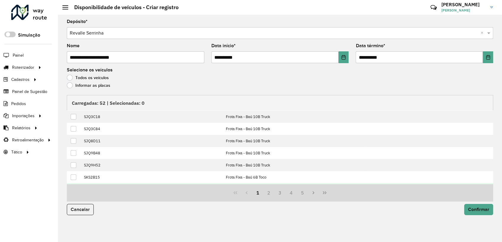
scroll to position [60, 0]
click at [304, 193] on button "5" at bounding box center [302, 192] width 11 height 11
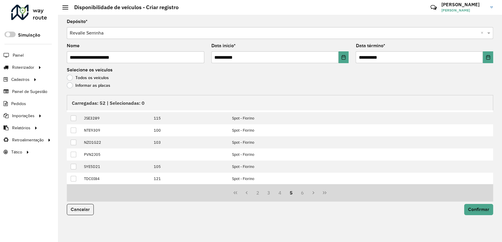
click at [302, 193] on button "6" at bounding box center [302, 192] width 11 height 11
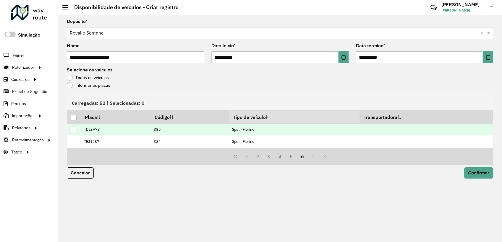
drag, startPoint x: 73, startPoint y: 141, endPoint x: 76, endPoint y: 133, distance: 8.1
click at [74, 140] on div at bounding box center [74, 142] width 6 height 6
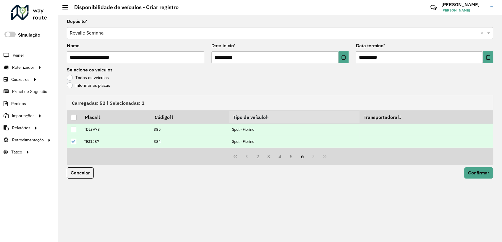
click at [75, 129] on div at bounding box center [74, 130] width 6 height 6
click at [293, 157] on button "5" at bounding box center [290, 156] width 11 height 11
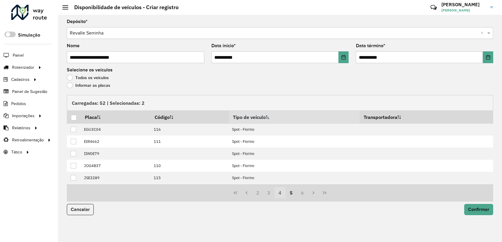
click at [281, 191] on button "4" at bounding box center [279, 192] width 11 height 11
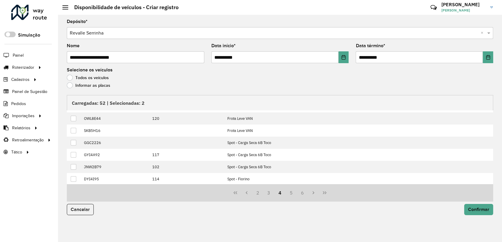
scroll to position [60, 0]
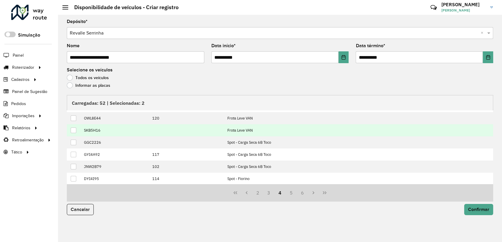
click at [73, 130] on div at bounding box center [74, 131] width 6 height 6
click at [475, 211] on span "Confirmar" at bounding box center [478, 209] width 21 height 5
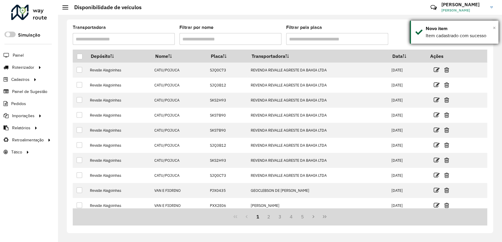
click at [494, 26] on span "×" at bounding box center [494, 28] width 3 height 7
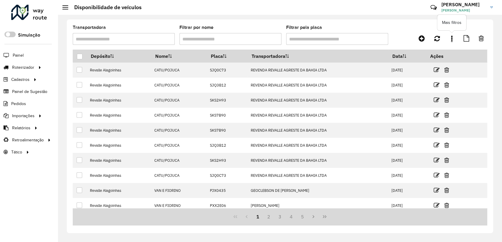
click at [454, 40] on link at bounding box center [452, 38] width 12 height 11
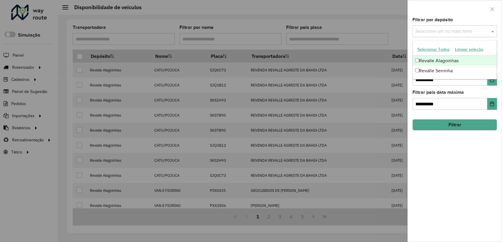
drag, startPoint x: 449, startPoint y: 35, endPoint x: 444, endPoint y: 42, distance: 9.1
click at [449, 35] on div "Selecione um ou mais itens" at bounding box center [454, 31] width 85 height 12
drag, startPoint x: 436, startPoint y: 74, endPoint x: 440, endPoint y: 74, distance: 3.3
click at [436, 74] on div "Revalle Serrinha" at bounding box center [455, 71] width 84 height 10
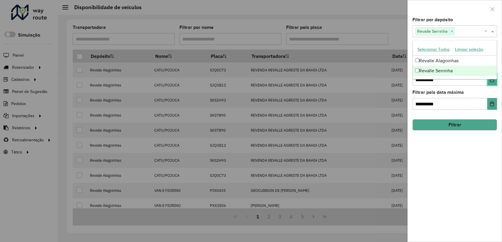
click at [490, 84] on button "Choose Date" at bounding box center [492, 80] width 10 height 12
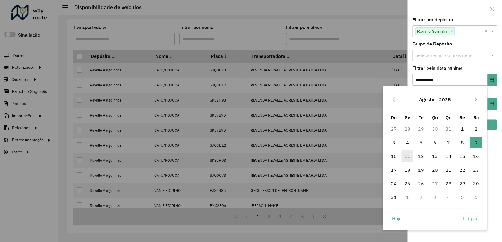
click at [408, 157] on span "11" at bounding box center [407, 156] width 12 height 12
type input "**********"
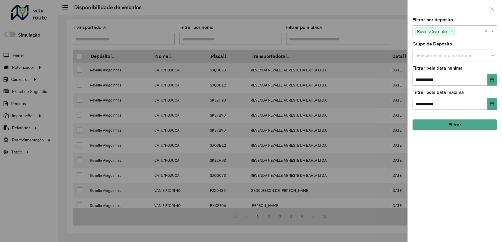
drag, startPoint x: 469, startPoint y: 123, endPoint x: 466, endPoint y: 123, distance: 3.3
click at [468, 123] on button "Filtrar" at bounding box center [454, 124] width 85 height 11
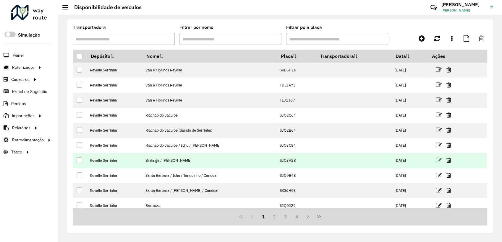
click at [438, 160] on icon at bounding box center [438, 160] width 6 height 6
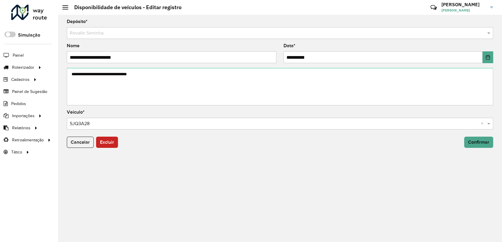
click at [147, 61] on input "**********" at bounding box center [172, 57] width 210 height 12
type input "**********"
click at [486, 144] on span "Confirmar" at bounding box center [478, 142] width 21 height 5
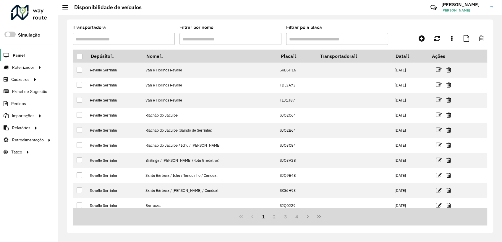
click at [22, 55] on span "Painel" at bounding box center [19, 55] width 12 height 6
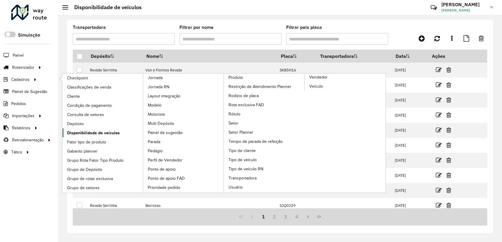
click at [105, 134] on span "Disponibilidade de veículos" at bounding box center [93, 133] width 53 height 6
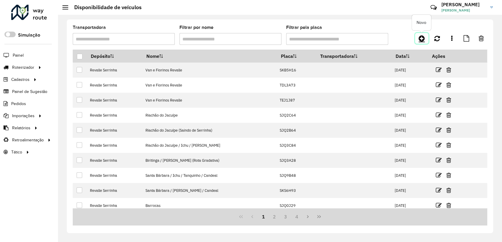
click at [425, 40] on link at bounding box center [421, 38] width 13 height 11
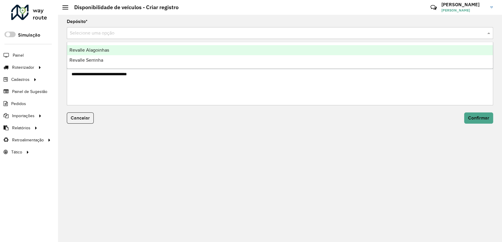
drag, startPoint x: 125, startPoint y: 31, endPoint x: 116, endPoint y: 56, distance: 25.7
click at [125, 32] on input "text" at bounding box center [274, 33] width 408 height 7
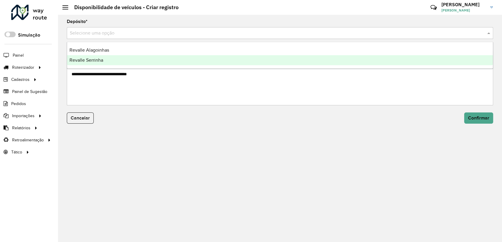
click at [109, 59] on div "Revalle Serrinha" at bounding box center [280, 60] width 426 height 10
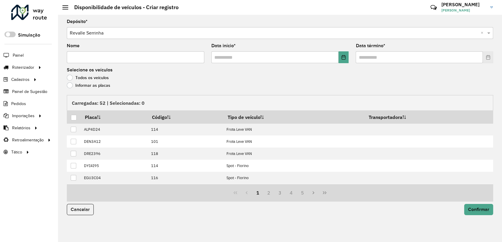
drag, startPoint x: 109, startPoint y: 59, endPoint x: 115, endPoint y: 59, distance: 5.9
click at [110, 59] on input "Nome" at bounding box center [135, 57] width 137 height 12
type input "****"
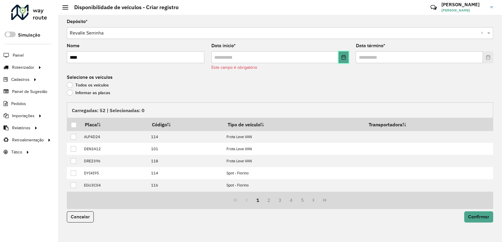
click at [342, 59] on icon "Choose Date" at bounding box center [343, 57] width 5 height 5
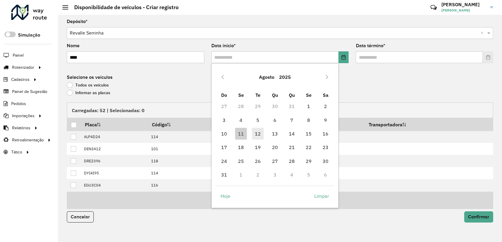
click at [257, 135] on span "12" at bounding box center [258, 134] width 12 height 12
type input "**********"
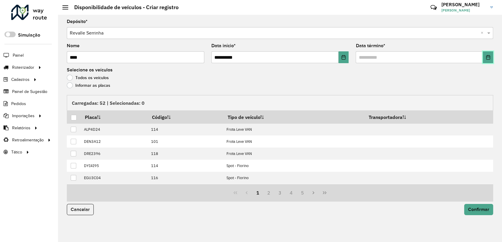
click at [490, 58] on button "Choose Date" at bounding box center [488, 57] width 10 height 12
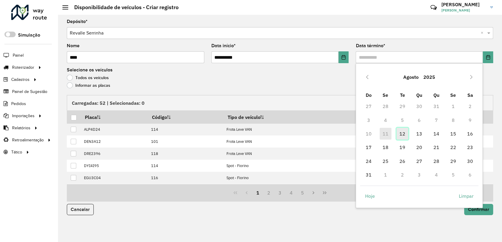
click at [400, 136] on span "12" at bounding box center [402, 134] width 12 height 12
type input "**********"
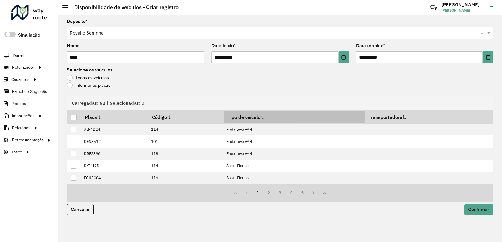
click at [260, 119] on th "Tipo de veículo" at bounding box center [293, 117] width 141 height 13
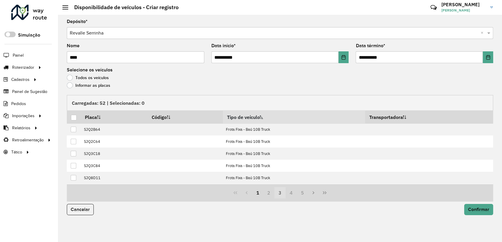
click at [284, 194] on button "3" at bounding box center [279, 192] width 11 height 11
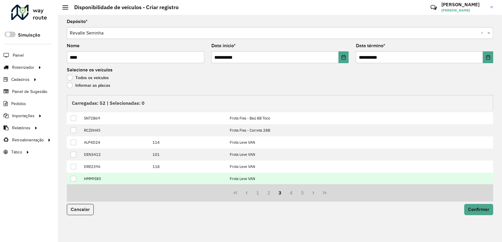
scroll to position [60, 0]
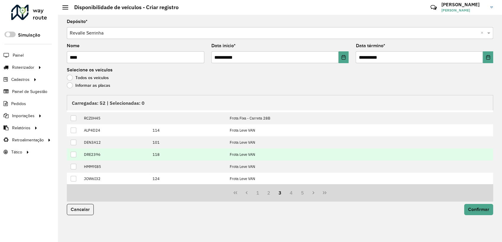
drag, startPoint x: 74, startPoint y: 155, endPoint x: 74, endPoint y: 159, distance: 4.2
click at [74, 155] on div at bounding box center [74, 155] width 6 height 6
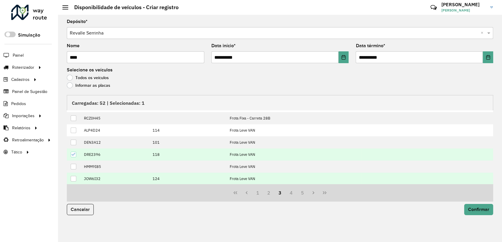
click at [74, 178] on div at bounding box center [74, 179] width 6 height 6
drag, startPoint x: 288, startPoint y: 194, endPoint x: 258, endPoint y: 185, distance: 30.9
click at [288, 194] on button "4" at bounding box center [290, 192] width 11 height 11
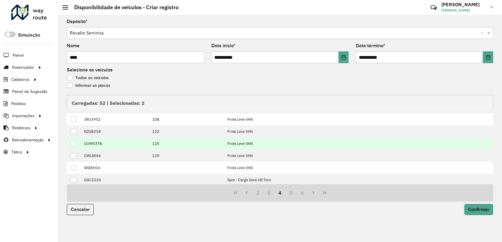
scroll to position [0, 0]
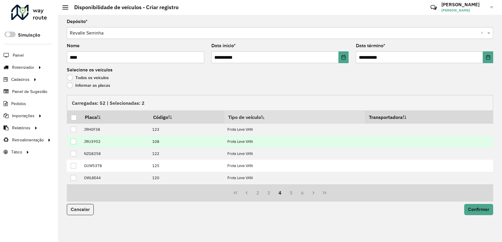
click at [73, 141] on div at bounding box center [74, 142] width 6 height 6
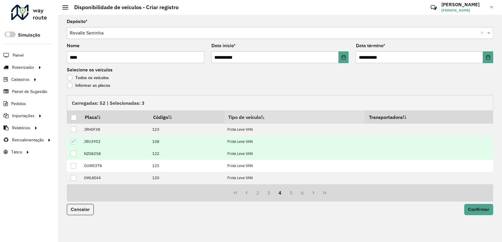
click at [75, 154] on div at bounding box center [74, 154] width 6 height 6
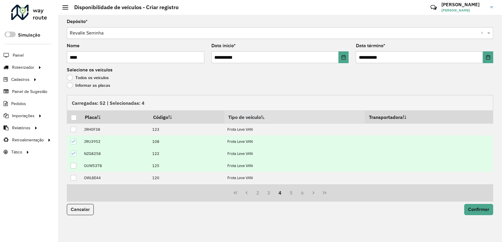
drag, startPoint x: 74, startPoint y: 167, endPoint x: 128, endPoint y: 165, distance: 53.5
click at [76, 167] on div at bounding box center [74, 166] width 6 height 6
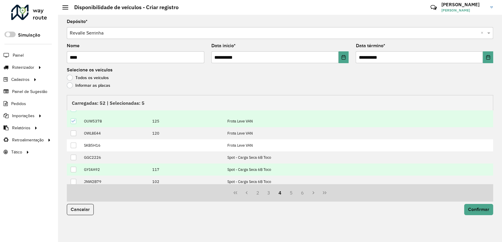
scroll to position [54, 0]
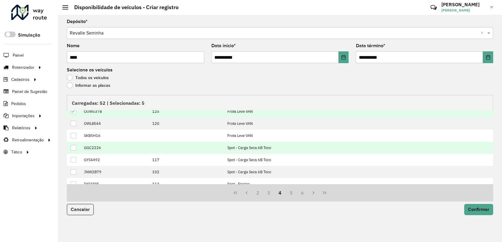
click at [74, 148] on div at bounding box center [74, 148] width 6 height 6
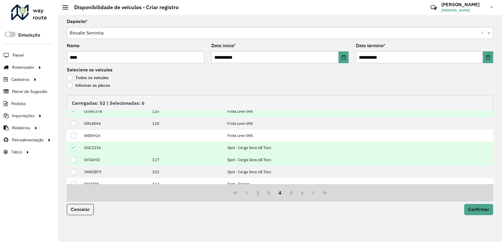
click at [72, 160] on div at bounding box center [74, 160] width 6 height 6
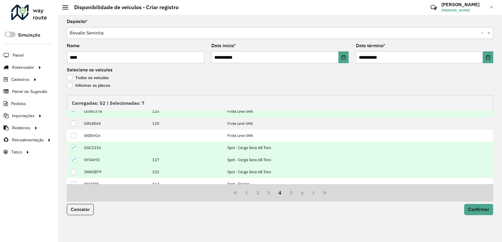
scroll to position [60, 0]
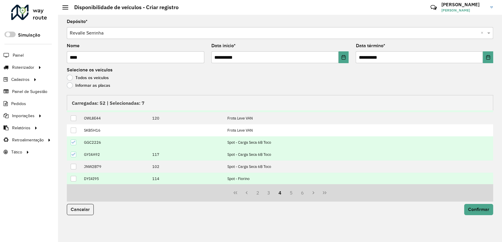
drag, startPoint x: 73, startPoint y: 176, endPoint x: 83, endPoint y: 177, distance: 10.1
click at [73, 177] on div at bounding box center [74, 179] width 6 height 6
click at [291, 195] on button "5" at bounding box center [290, 192] width 11 height 11
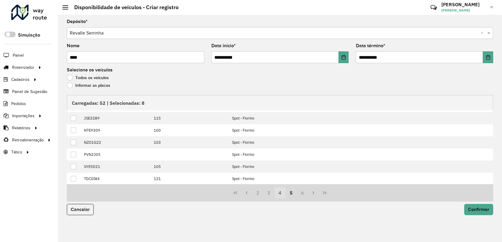
drag, startPoint x: 283, startPoint y: 193, endPoint x: 279, endPoint y: 194, distance: 3.9
click at [282, 194] on button "4" at bounding box center [279, 192] width 11 height 11
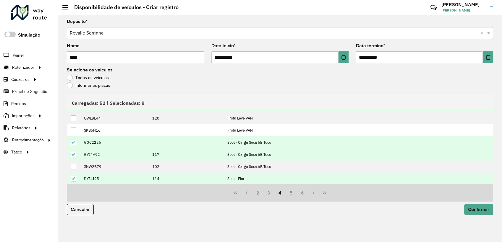
click at [73, 181] on div at bounding box center [74, 179] width 6 height 6
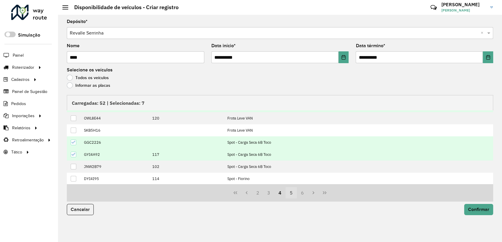
click at [288, 191] on button "5" at bounding box center [290, 192] width 11 height 11
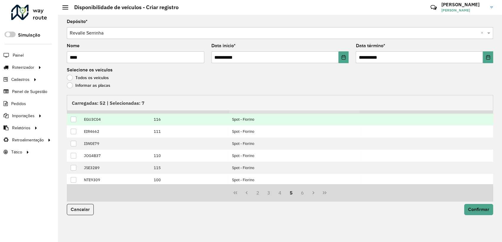
scroll to position [0, 0]
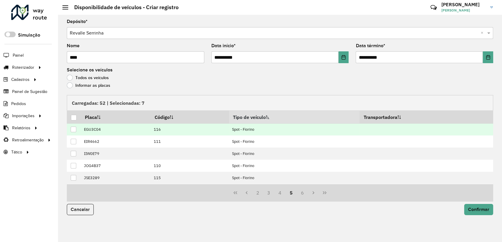
click at [74, 129] on div at bounding box center [74, 130] width 6 height 6
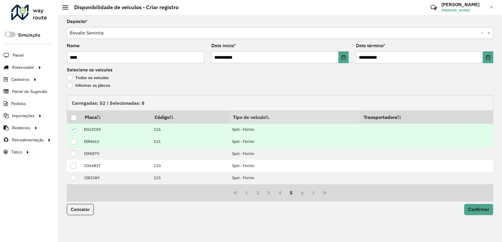
click at [69, 142] on td at bounding box center [74, 142] width 14 height 12
click at [73, 142] on div at bounding box center [74, 142] width 6 height 6
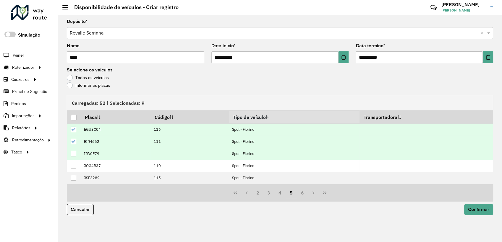
click at [74, 152] on div at bounding box center [74, 154] width 6 height 6
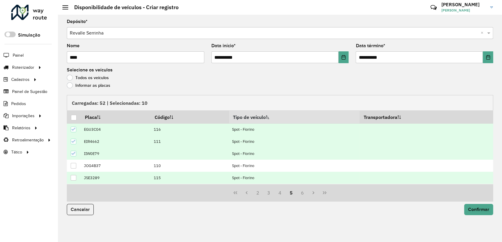
click at [73, 178] on div at bounding box center [74, 178] width 6 height 6
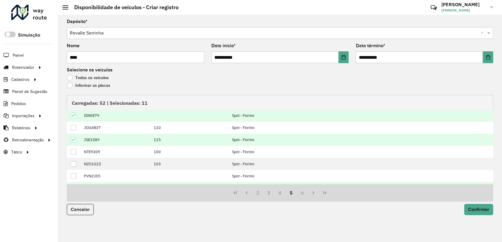
scroll to position [60, 0]
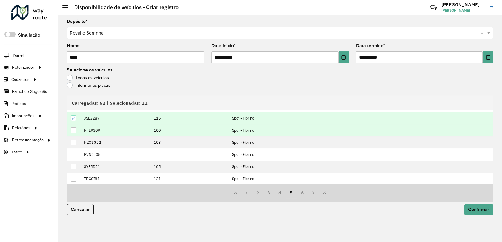
click at [72, 130] on div at bounding box center [74, 131] width 6 height 6
click at [486, 213] on button "Confirmar" at bounding box center [478, 209] width 29 height 11
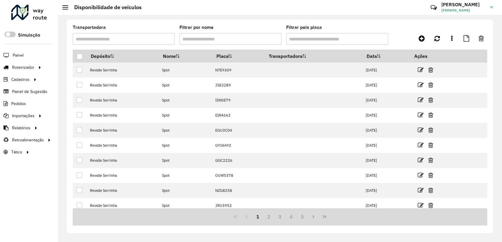
click at [35, 197] on div "Roteirizador AmbevTech Simulação Painel Roteirizador Entregas Vendas Cadastros …" at bounding box center [29, 121] width 58 height 242
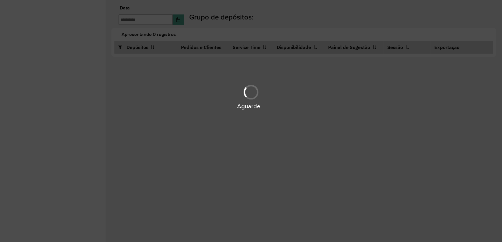
type input "**********"
